Goal: Task Accomplishment & Management: Use online tool/utility

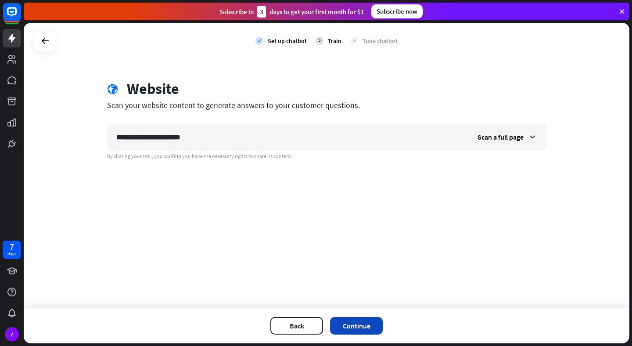
type input "**********"
click at [355, 323] on button "Continue" at bounding box center [356, 326] width 53 height 18
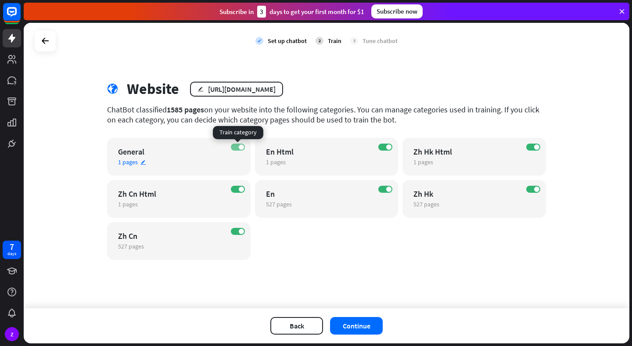
click at [240, 148] on span at bounding box center [241, 146] width 5 height 5
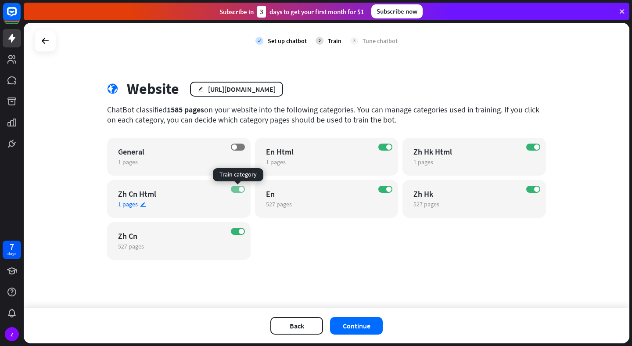
click at [240, 187] on span at bounding box center [241, 189] width 5 height 5
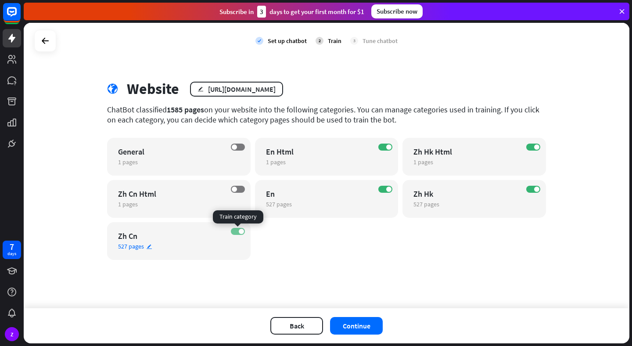
click at [238, 229] on label "ON" at bounding box center [238, 231] width 14 height 7
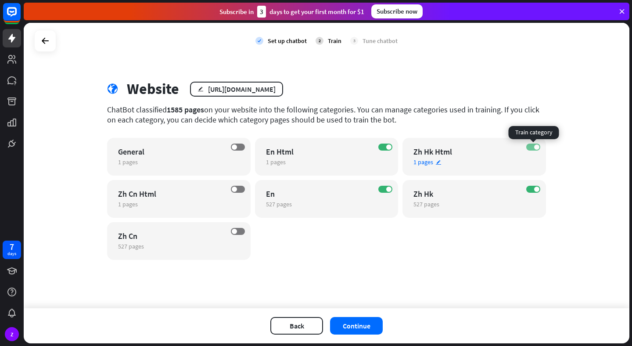
click at [533, 144] on label "ON" at bounding box center [534, 147] width 14 height 7
click at [533, 185] on div "ON Zh Hk 527 pages edit" at bounding box center [475, 199] width 144 height 38
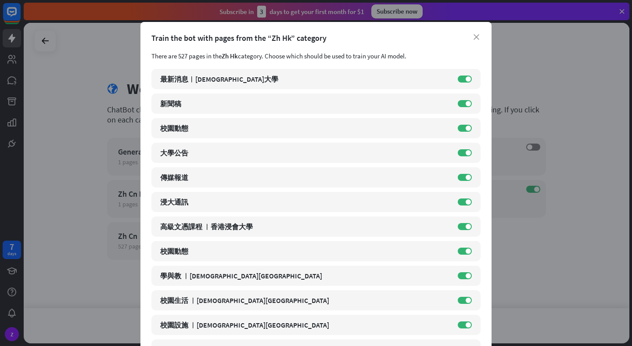
click at [480, 40] on div "Train the bot with pages from the “Zh Hk” category" at bounding box center [316, 38] width 329 height 10
click at [476, 36] on icon "close" at bounding box center [477, 37] width 6 height 6
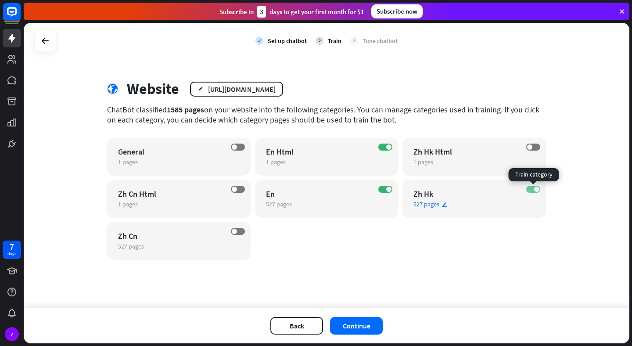
click at [533, 189] on label "ON" at bounding box center [534, 189] width 14 height 7
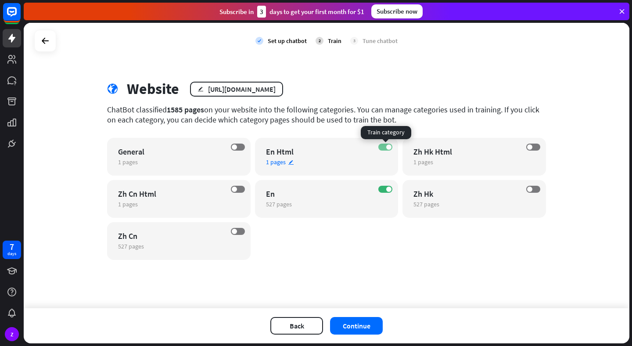
click at [385, 147] on label "ON" at bounding box center [386, 147] width 14 height 7
click at [362, 321] on button "Continue" at bounding box center [356, 326] width 53 height 18
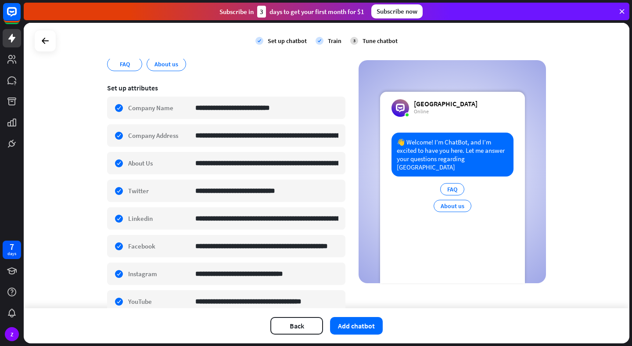
scroll to position [166, 0]
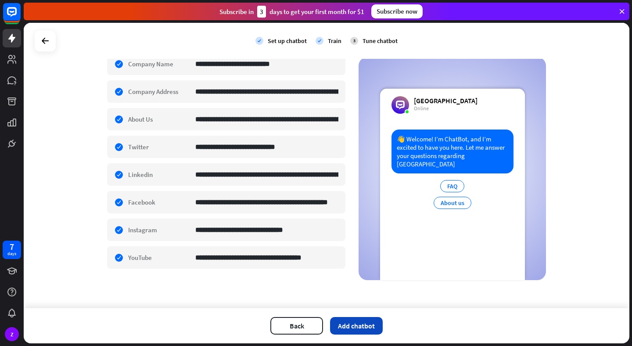
click at [352, 327] on button "Add chatbot" at bounding box center [356, 326] width 53 height 18
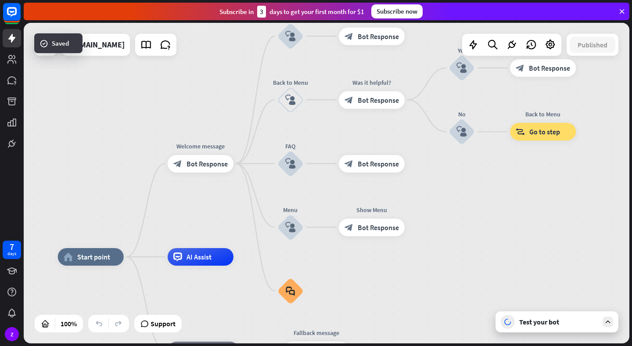
drag, startPoint x: 461, startPoint y: 180, endPoint x: 368, endPoint y: 262, distance: 123.9
click at [368, 262] on div "home_2 Start point Welcome message block_bot_response Bot Response About us blo…" at bounding box center [327, 183] width 606 height 321
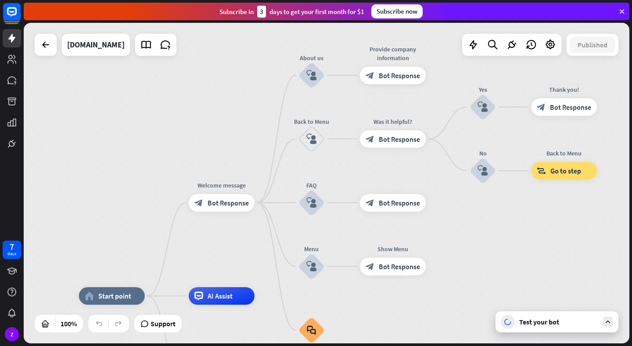
drag, startPoint x: 470, startPoint y: 194, endPoint x: 497, endPoint y: 225, distance: 41.4
click at [497, 225] on div "home_2 Start point Welcome message block_bot_response Bot Response About us blo…" at bounding box center [327, 183] width 606 height 321
click at [570, 327] on div "Test your bot" at bounding box center [557, 321] width 123 height 21
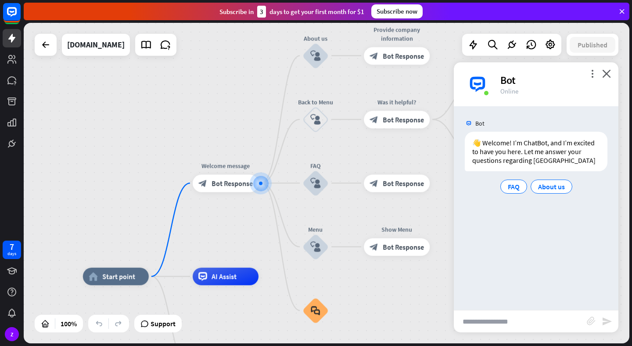
click at [500, 318] on input "text" at bounding box center [520, 321] width 133 height 22
click at [552, 191] on span "About us" at bounding box center [551, 186] width 27 height 9
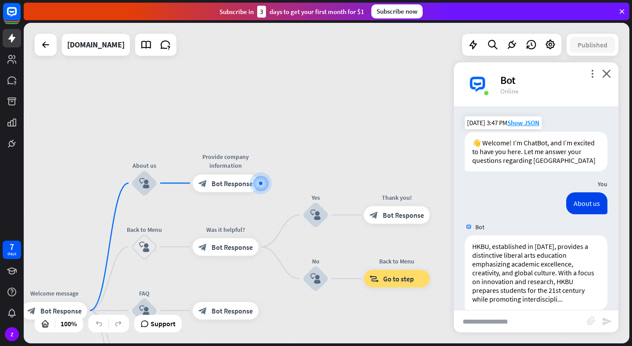
scroll to position [46, 0]
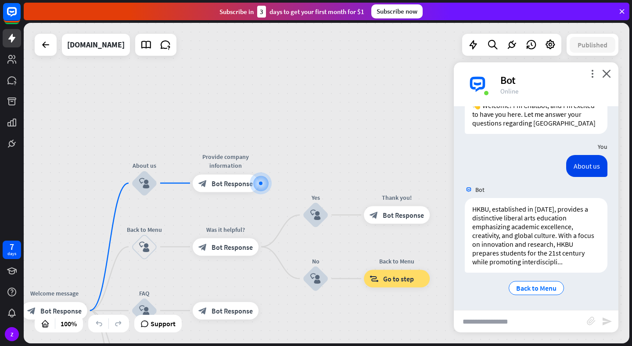
click at [295, 78] on div "home_2 Start point Welcome message block_bot_response Bot Response About us blo…" at bounding box center [327, 183] width 606 height 321
click at [608, 71] on icon "close" at bounding box center [607, 73] width 9 height 8
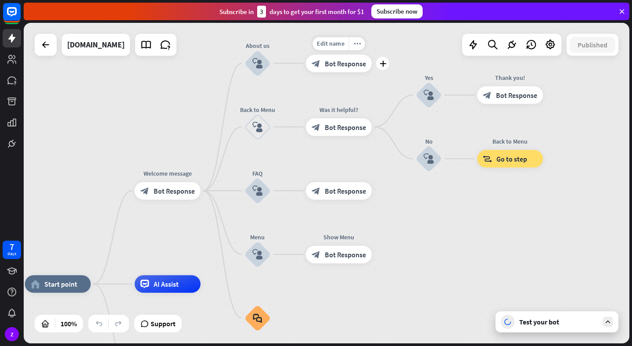
drag, startPoint x: 272, startPoint y: 160, endPoint x: 385, endPoint y: 40, distance: 165.0
click at [372, 54] on div "Edit name more_horiz plus block_bot_response Bot Response" at bounding box center [339, 63] width 66 height 18
click at [11, 248] on div "7" at bounding box center [12, 247] width 4 height 8
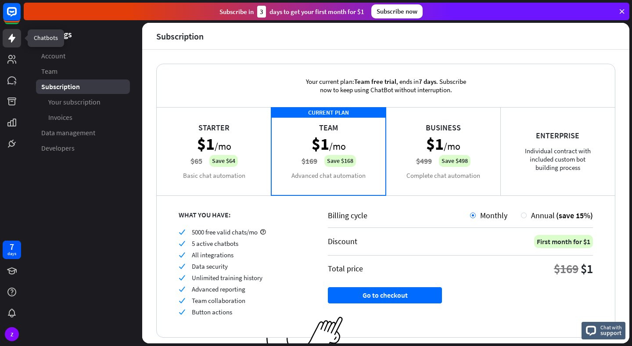
click at [13, 36] on icon at bounding box center [12, 38] width 11 height 11
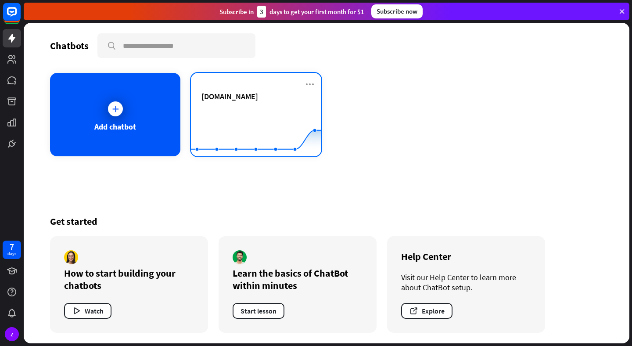
click at [226, 110] on rect at bounding box center [256, 134] width 130 height 55
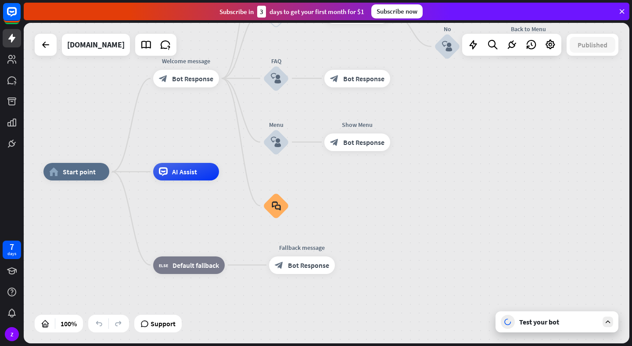
drag, startPoint x: 308, startPoint y: 131, endPoint x: 206, endPoint y: 120, distance: 102.0
click at [206, 119] on div "home_2 Start point Welcome message block_bot_response Bot Response About us blo…" at bounding box center [327, 183] width 606 height 321
click at [93, 49] on div "[DOMAIN_NAME]" at bounding box center [96, 45] width 58 height 22
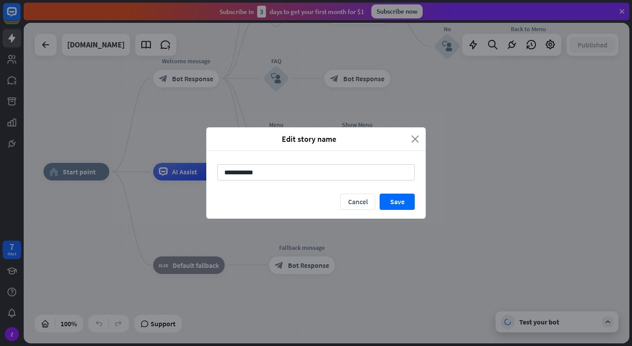
click at [412, 134] on icon "close" at bounding box center [415, 139] width 8 height 10
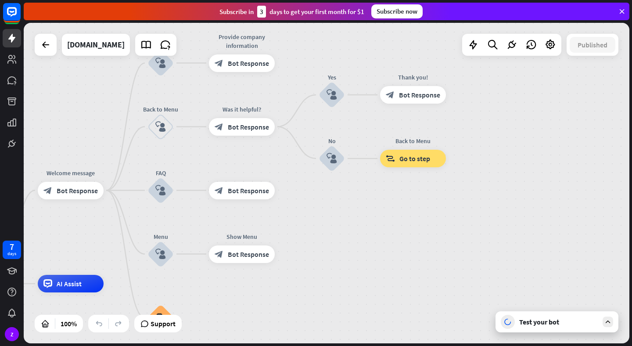
drag, startPoint x: 486, startPoint y: 125, endPoint x: 349, endPoint y: 238, distance: 177.8
click at [349, 238] on div "home_2 Start point Welcome message block_bot_response Bot Response About us blo…" at bounding box center [327, 183] width 606 height 321
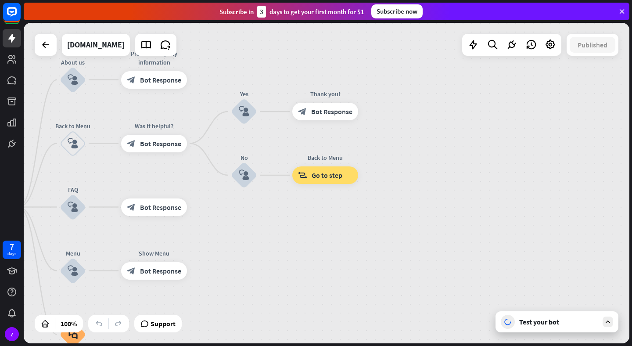
drag, startPoint x: 546, startPoint y: 152, endPoint x: 480, endPoint y: 167, distance: 68.6
click at [480, 167] on div "home_2 Start point Welcome message block_bot_response Bot Response About us blo…" at bounding box center [327, 183] width 606 height 321
click at [137, 51] on link at bounding box center [146, 45] width 18 height 18
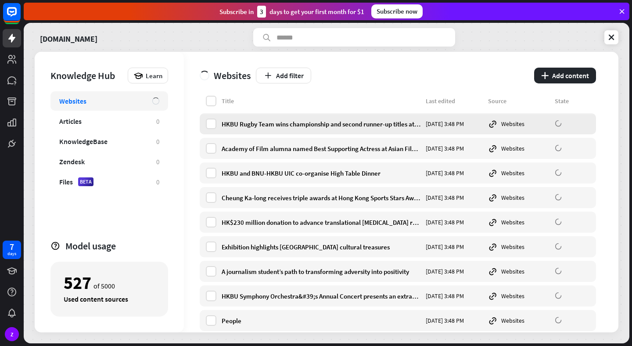
click at [512, 125] on div "Websites" at bounding box center [518, 124] width 61 height 10
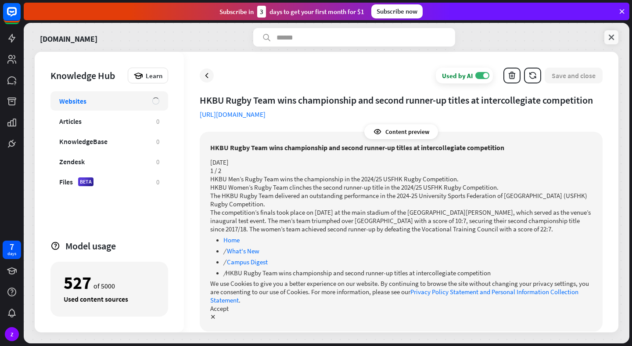
click at [611, 43] on link at bounding box center [612, 37] width 14 height 14
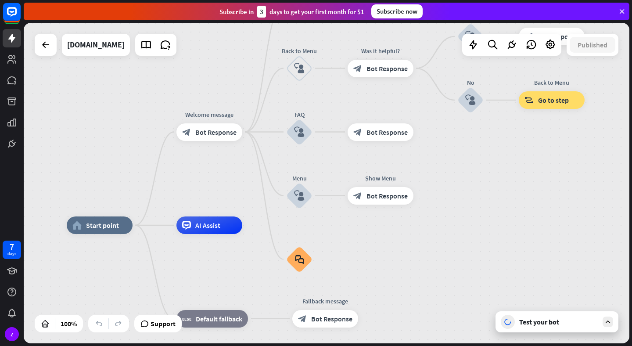
drag, startPoint x: 302, startPoint y: 150, endPoint x: 224, endPoint y: 192, distance: 88.8
click at [224, 192] on div "home_2 Start point Welcome message block_bot_response Bot Response About us blo…" at bounding box center [327, 183] width 606 height 321
click at [102, 47] on div "[DOMAIN_NAME]" at bounding box center [96, 45] width 58 height 22
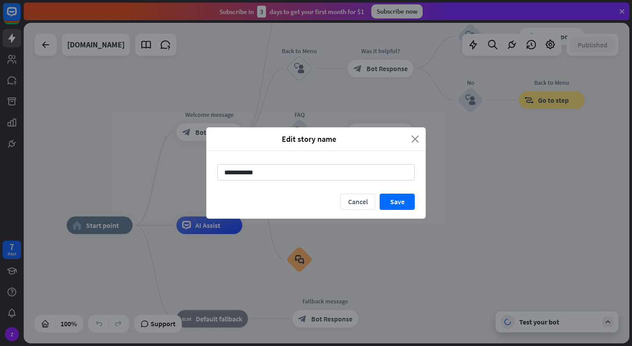
click at [417, 140] on icon "close" at bounding box center [415, 139] width 8 height 10
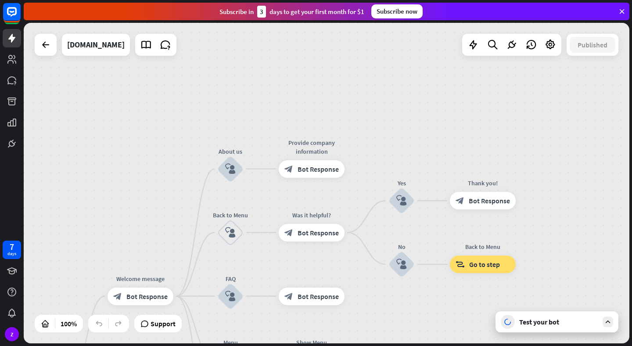
drag, startPoint x: 485, startPoint y: 147, endPoint x: 416, endPoint y: 311, distance: 178.1
click at [416, 311] on div "home_2 Start point Welcome message block_bot_response Bot Response About us blo…" at bounding box center [327, 183] width 606 height 321
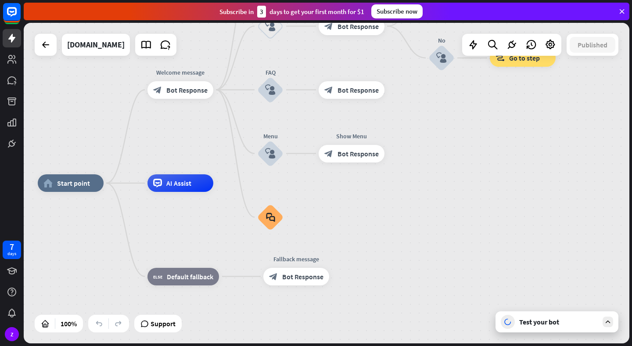
drag, startPoint x: 367, startPoint y: 190, endPoint x: 407, endPoint y: -16, distance: 210.2
click at [407, 0] on html "7 days Z close Product Help First steps Get started with ChatBot Help Center Fo…" at bounding box center [316, 173] width 632 height 346
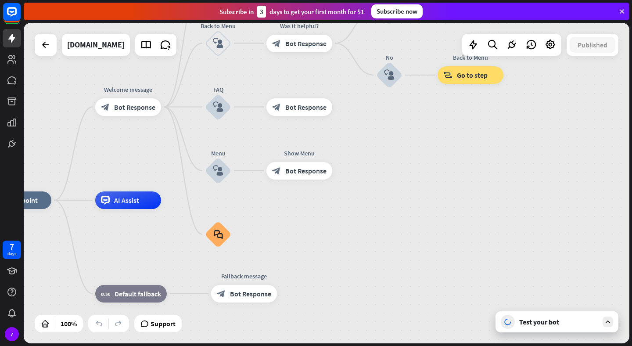
drag, startPoint x: 179, startPoint y: 223, endPoint x: 120, endPoint y: 241, distance: 61.4
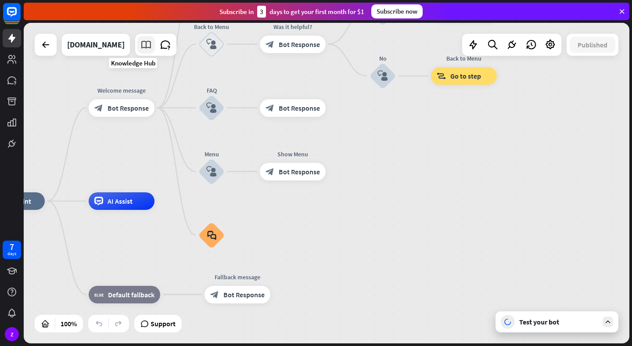
click at [137, 45] on link at bounding box center [146, 45] width 18 height 18
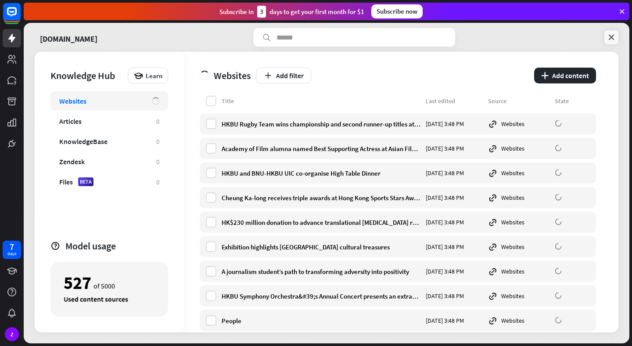
click at [613, 34] on icon at bounding box center [611, 37] width 9 height 9
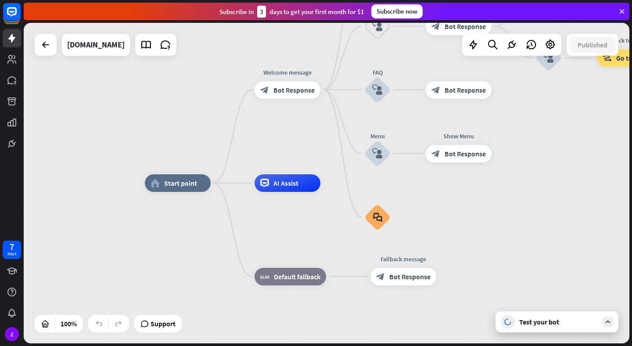
click at [547, 321] on div "Test your bot" at bounding box center [559, 322] width 79 height 9
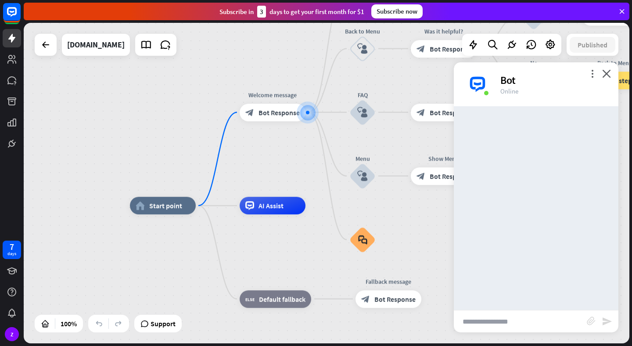
click at [506, 318] on input "text" at bounding box center [520, 321] width 133 height 22
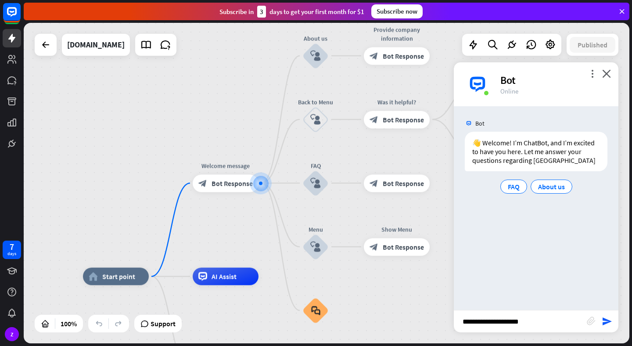
click at [503, 324] on input "**********" at bounding box center [520, 321] width 133 height 22
click at [545, 318] on input "**********" at bounding box center [520, 321] width 133 height 22
type input "**********"
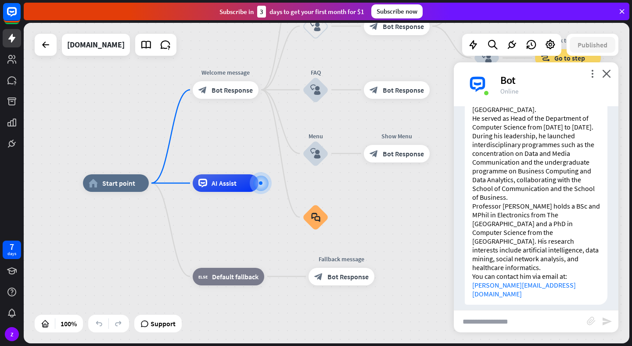
scroll to position [198, 0]
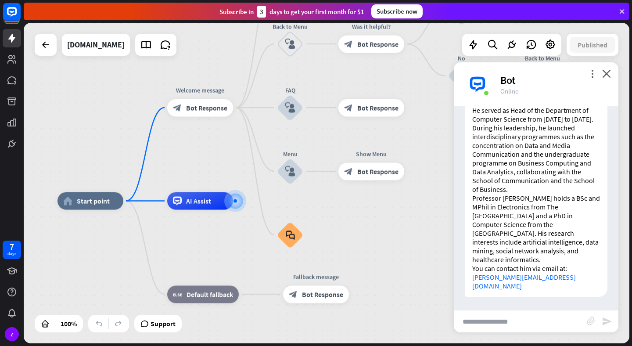
click at [612, 77] on div "more_vert close Bot Online" at bounding box center [536, 84] width 165 height 44
click at [610, 75] on icon "close" at bounding box center [607, 73] width 9 height 8
